Goal: Information Seeking & Learning: Learn about a topic

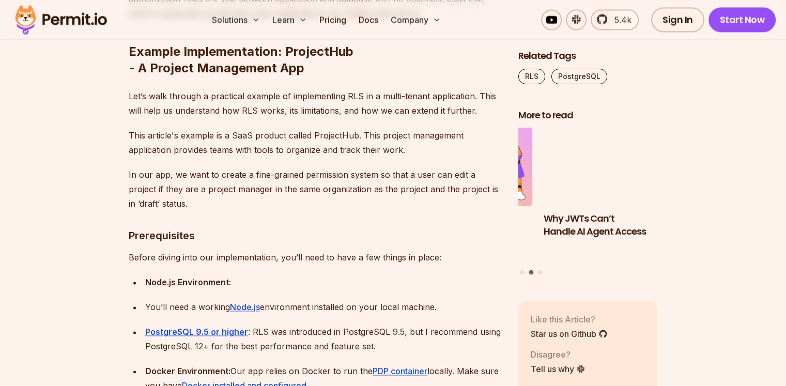
scroll to position [1601, 0]
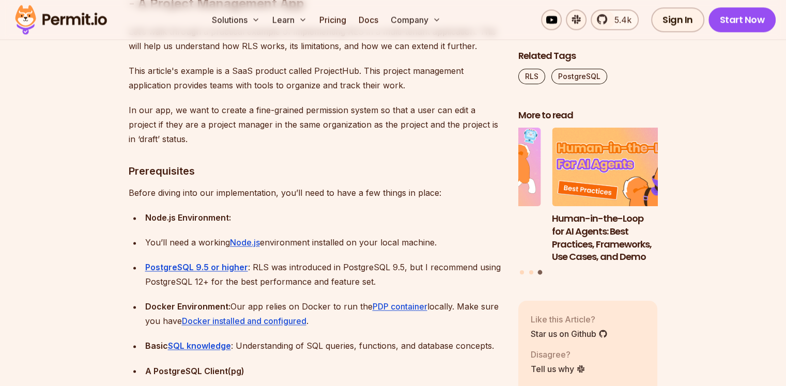
click at [159, 170] on h3 "Prerequisites" at bounding box center [315, 171] width 373 height 17
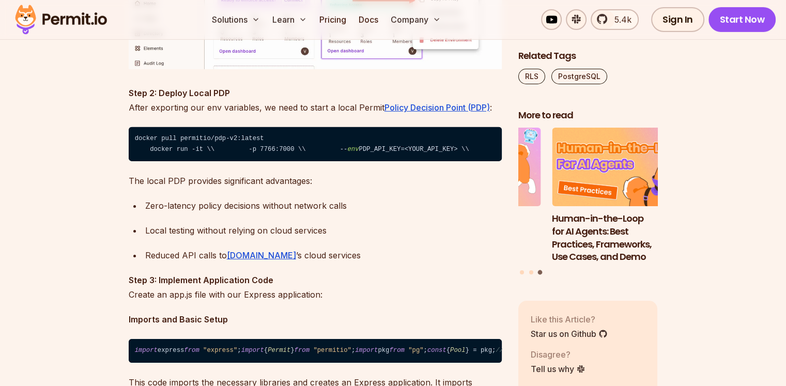
scroll to position [7231, 0]
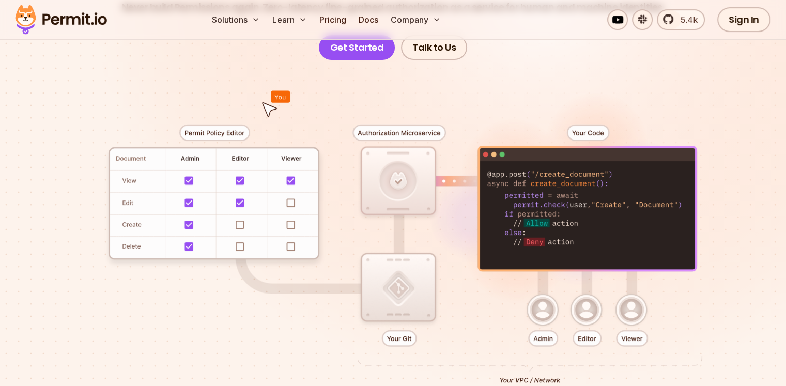
scroll to position [207, 0]
